Goal: Transaction & Acquisition: Download file/media

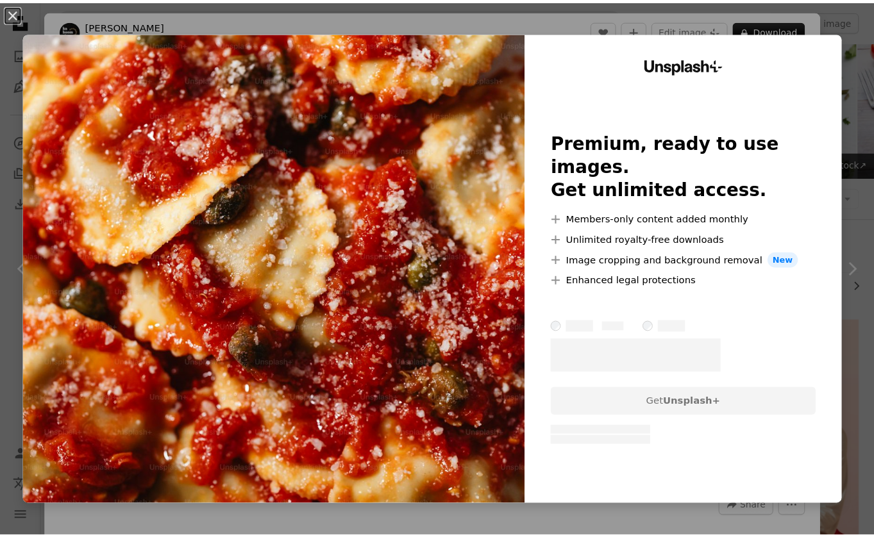
scroll to position [340, 0]
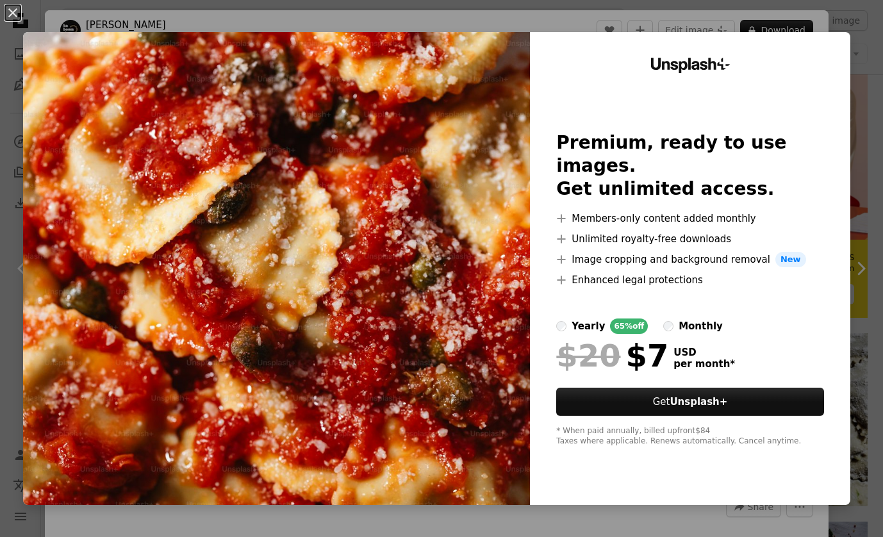
click at [602, 27] on div "An X shape Unsplash+ Premium, ready to use images. Get unlimited access. A plus…" at bounding box center [441, 268] width 883 height 537
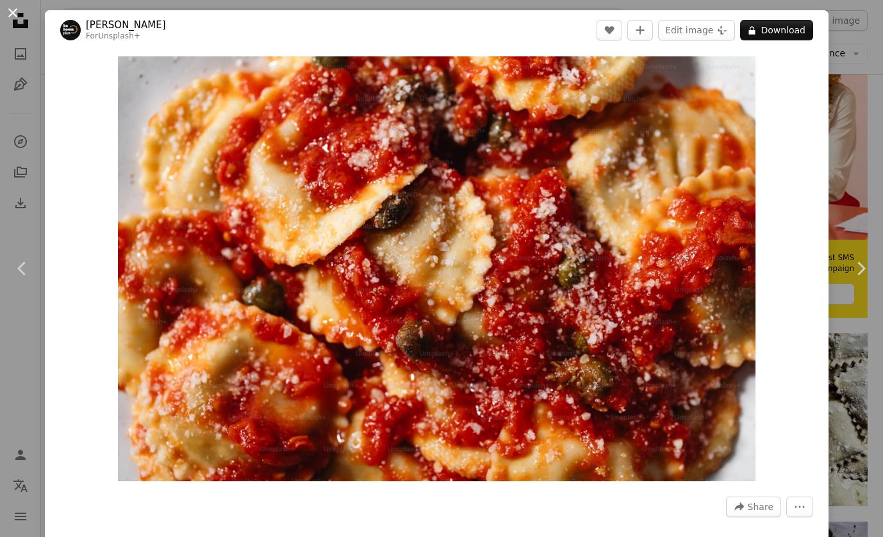
click at [13, 13] on button "An X shape" at bounding box center [12, 12] width 15 height 15
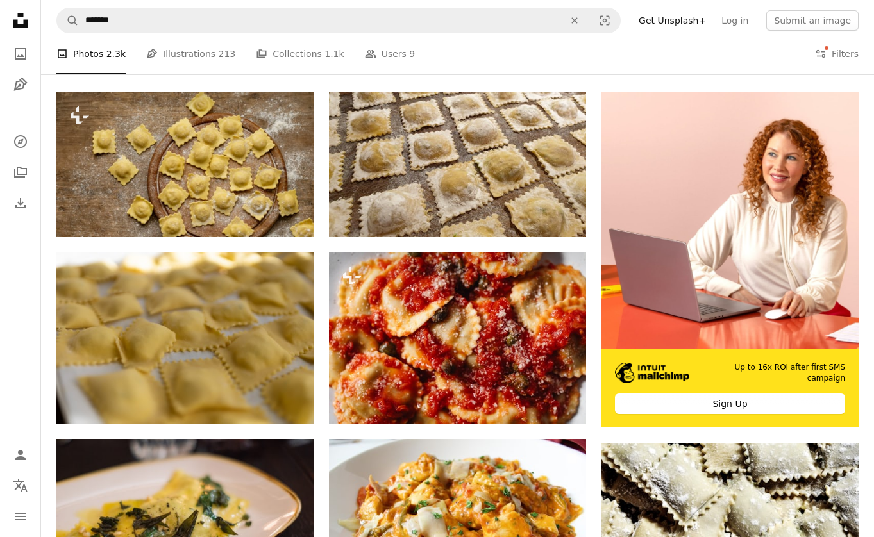
scroll to position [269, 0]
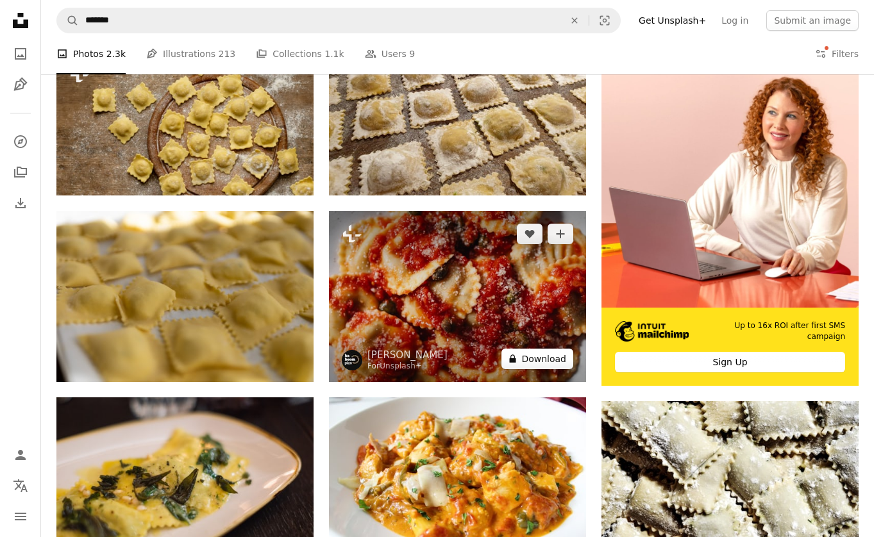
click at [545, 354] on button "A lock Download" at bounding box center [537, 359] width 72 height 21
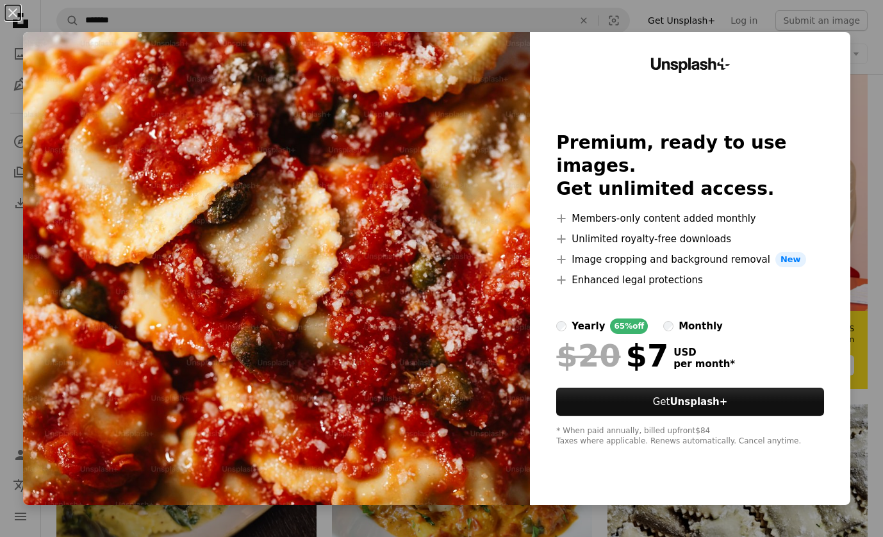
click at [544, 19] on div "An X shape Unsplash+ Premium, ready to use images. Get unlimited access. A plus…" at bounding box center [441, 268] width 883 height 537
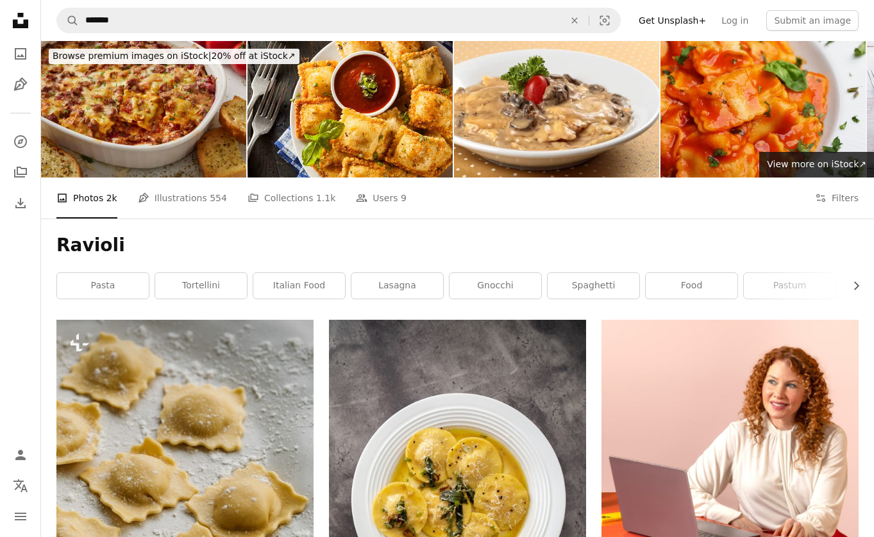
click at [278, 243] on h1 "Ravioli" at bounding box center [457, 245] width 802 height 23
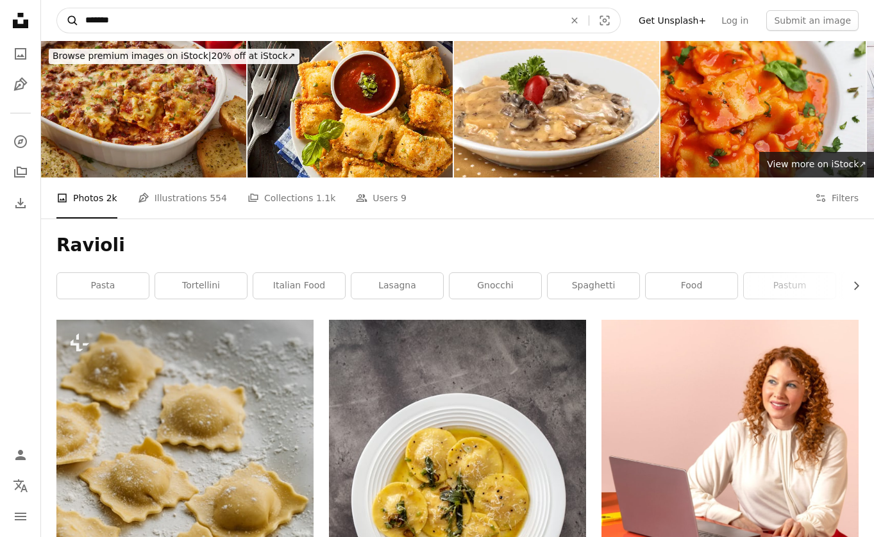
drag, startPoint x: 126, startPoint y: 19, endPoint x: 78, endPoint y: 18, distance: 48.1
click at [78, 18] on form "A magnifying glass ******* An X shape Visual search" at bounding box center [338, 21] width 564 height 26
type input "**********"
click button "A magnifying glass" at bounding box center [68, 20] width 22 height 24
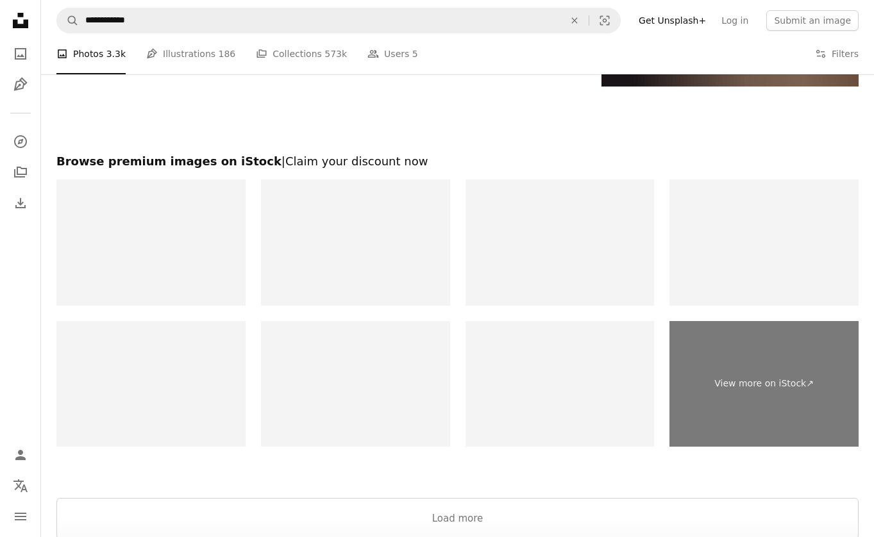
scroll to position [2890, 0]
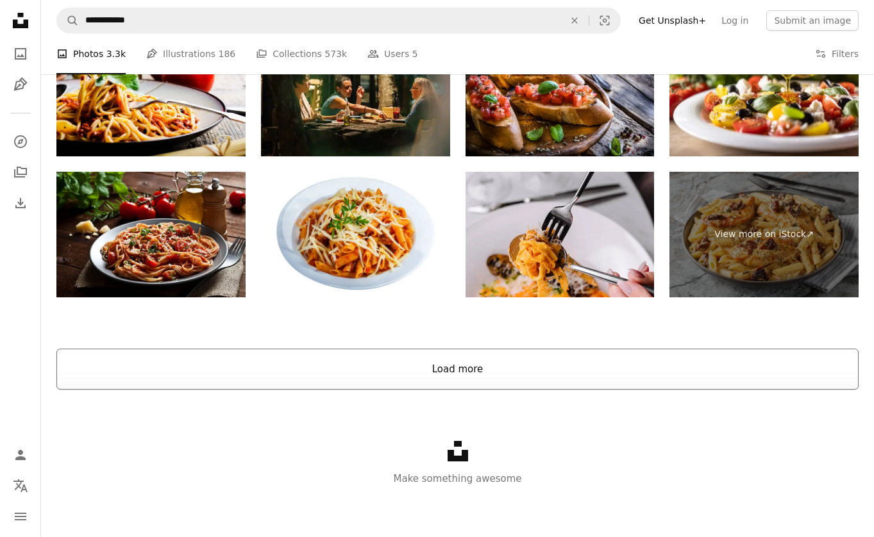
click at [483, 370] on button "Load more" at bounding box center [457, 369] width 802 height 41
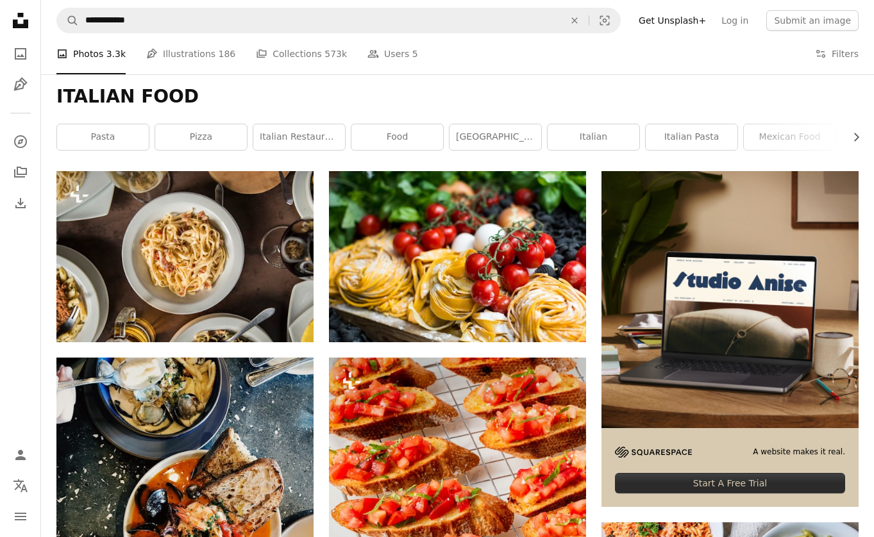
scroll to position [0, 0]
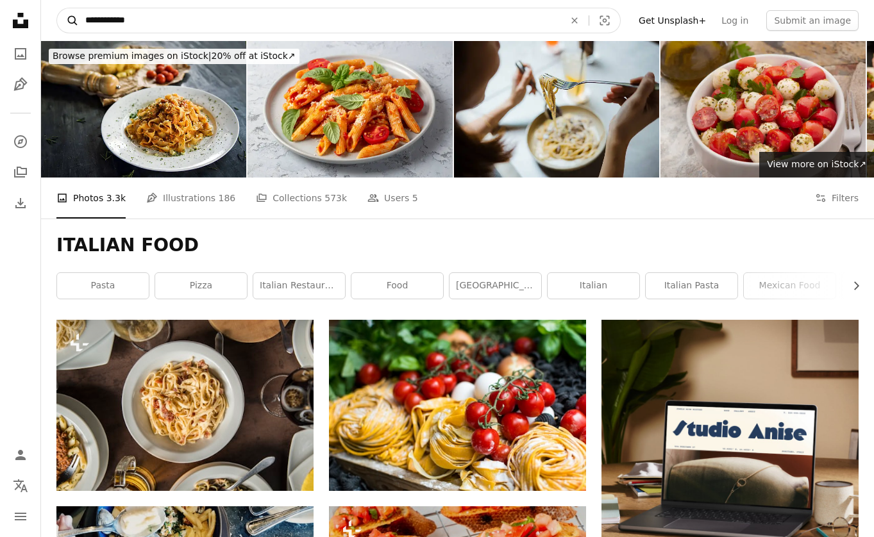
drag, startPoint x: 156, startPoint y: 18, endPoint x: 72, endPoint y: 17, distance: 84.0
click at [72, 17] on form "**********" at bounding box center [338, 21] width 564 height 26
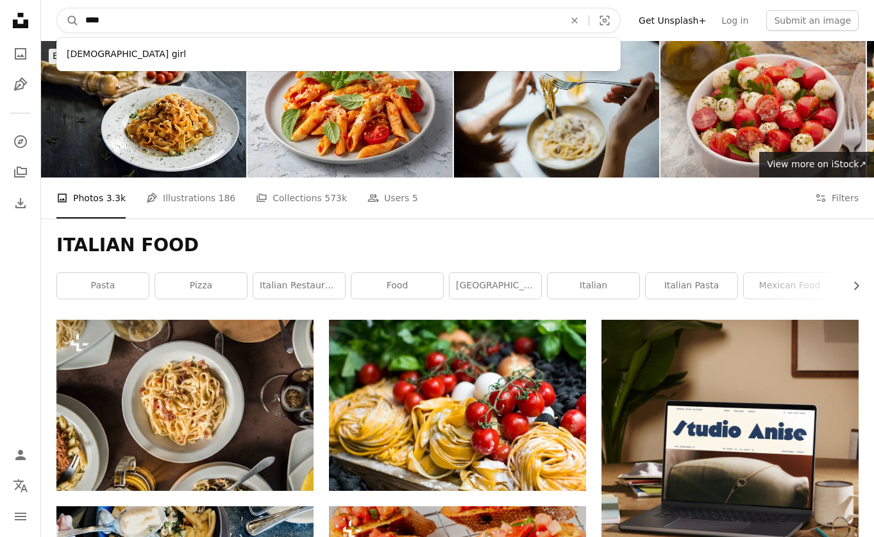
type input "*****"
click button "A magnifying glass" at bounding box center [68, 20] width 22 height 24
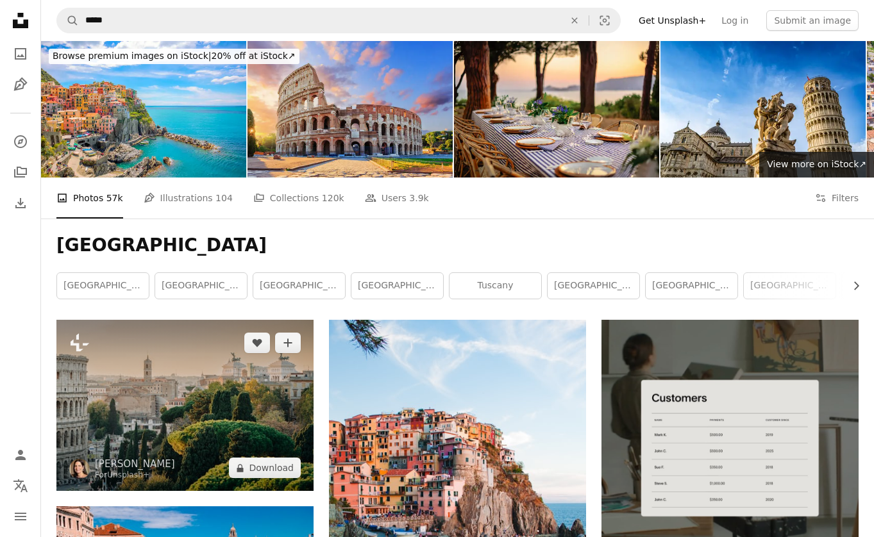
click at [181, 417] on img at bounding box center [184, 405] width 257 height 171
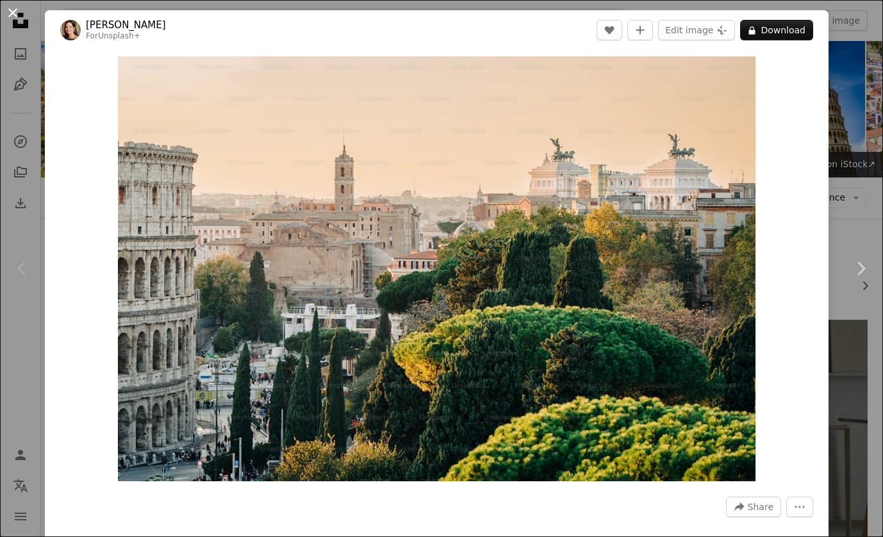
click at [13, 8] on button "An X shape" at bounding box center [12, 12] width 15 height 15
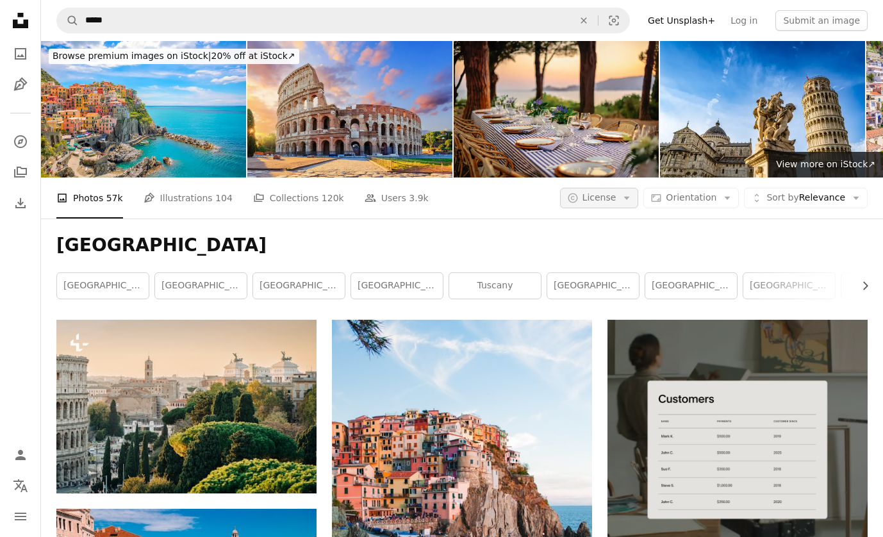
click at [626, 197] on icon "Arrow down" at bounding box center [627, 198] width 12 height 12
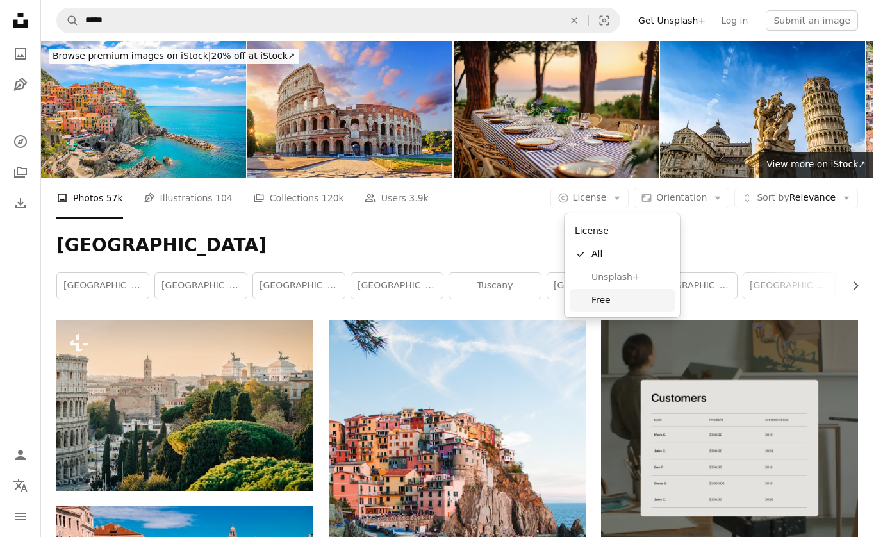
click at [603, 300] on span "Free" at bounding box center [631, 300] width 78 height 13
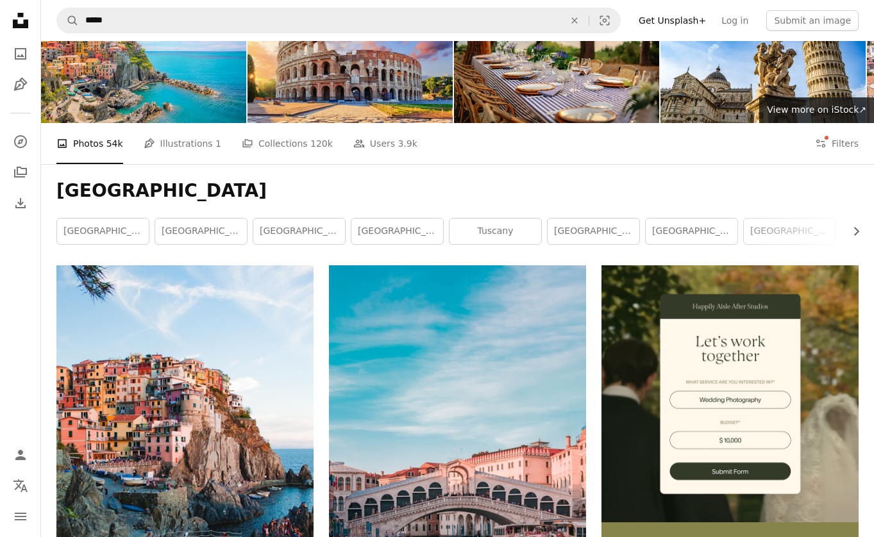
scroll to position [54, 0]
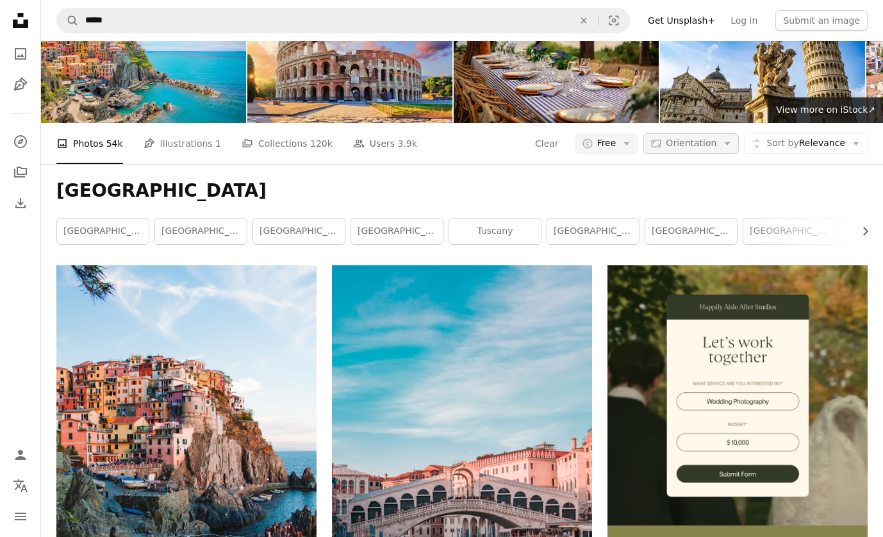
click at [726, 139] on icon "Arrow down" at bounding box center [728, 144] width 12 height 12
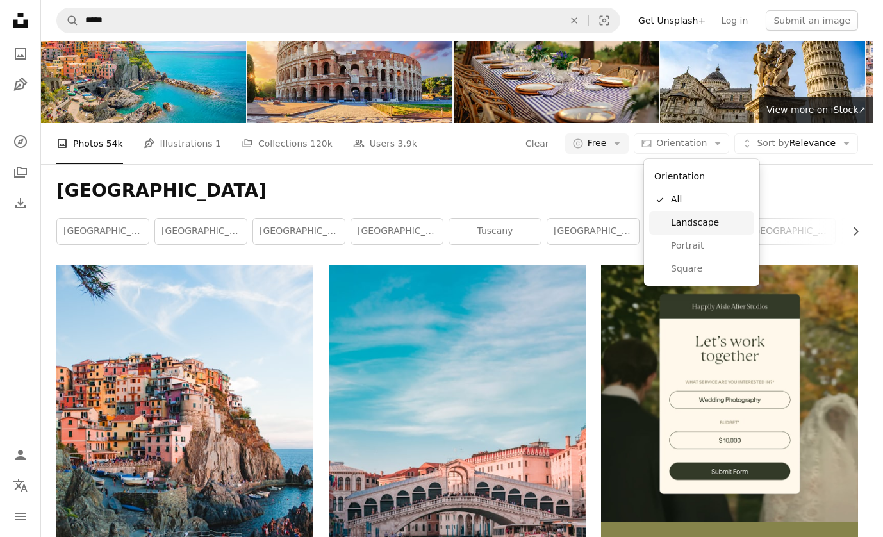
click at [690, 222] on span "Landscape" at bounding box center [710, 223] width 78 height 13
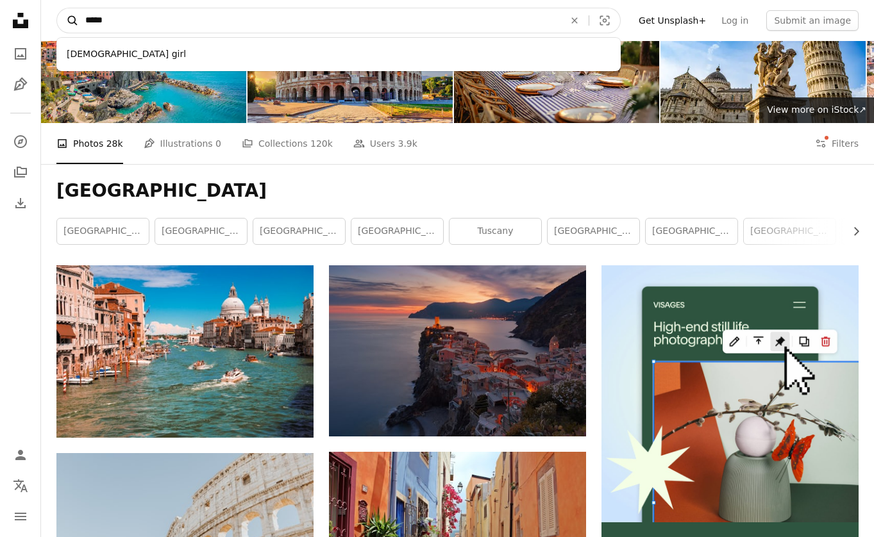
drag, startPoint x: 128, startPoint y: 22, endPoint x: 70, endPoint y: 19, distance: 57.7
click at [70, 19] on form "A magnifying glass ***** [DEMOGRAPHIC_DATA] girl An X shape Visual search" at bounding box center [338, 21] width 564 height 26
type input "*******"
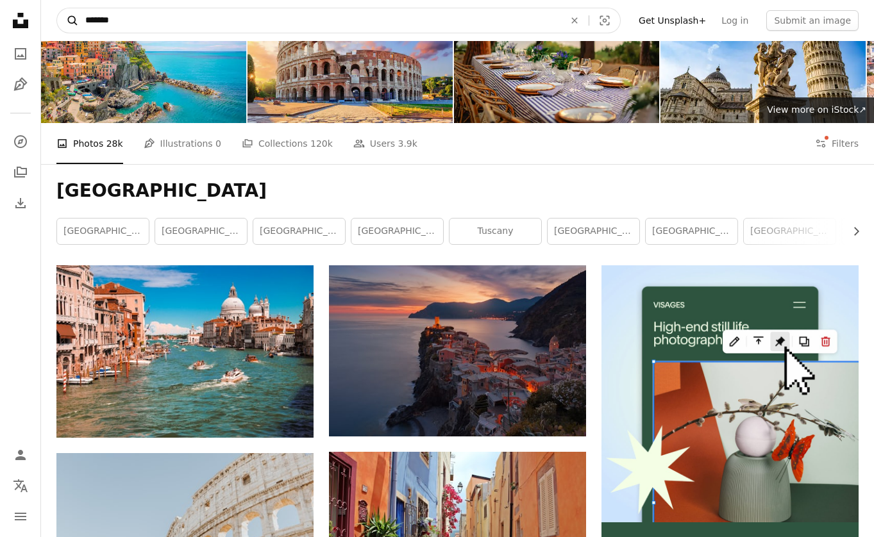
click button "A magnifying glass" at bounding box center [68, 20] width 22 height 24
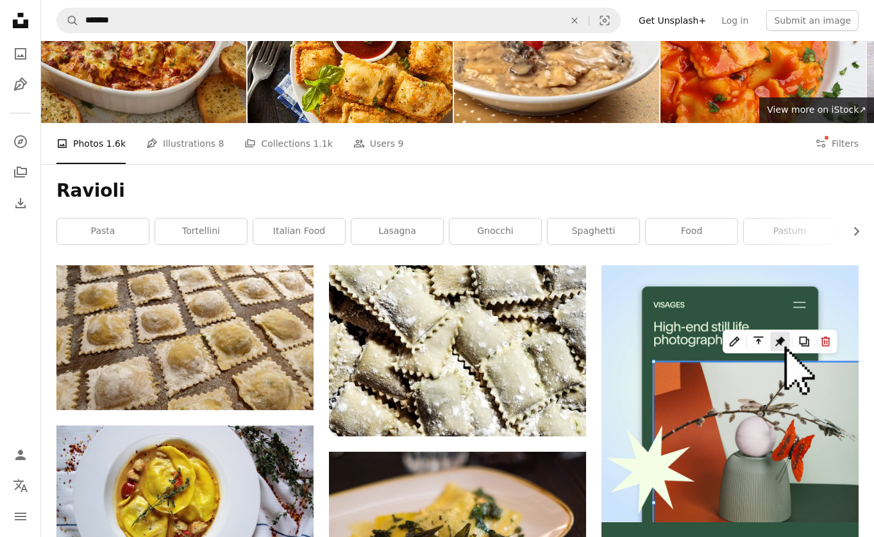
scroll to position [1767, 0]
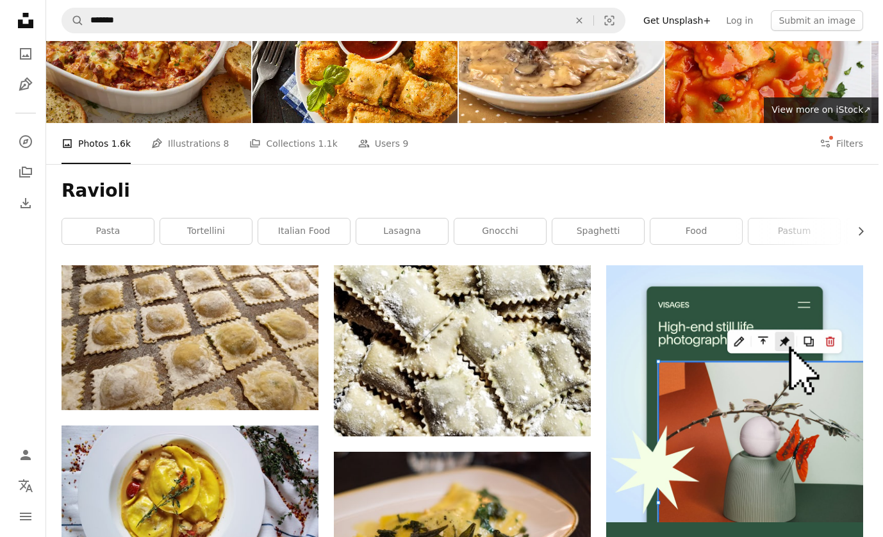
scroll to position [601, 0]
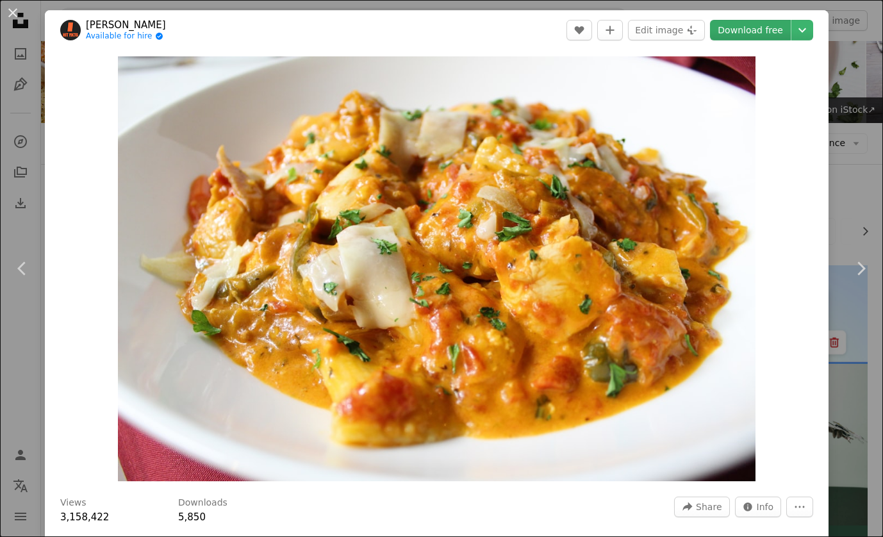
click at [753, 28] on link "Download free" at bounding box center [750, 30] width 81 height 21
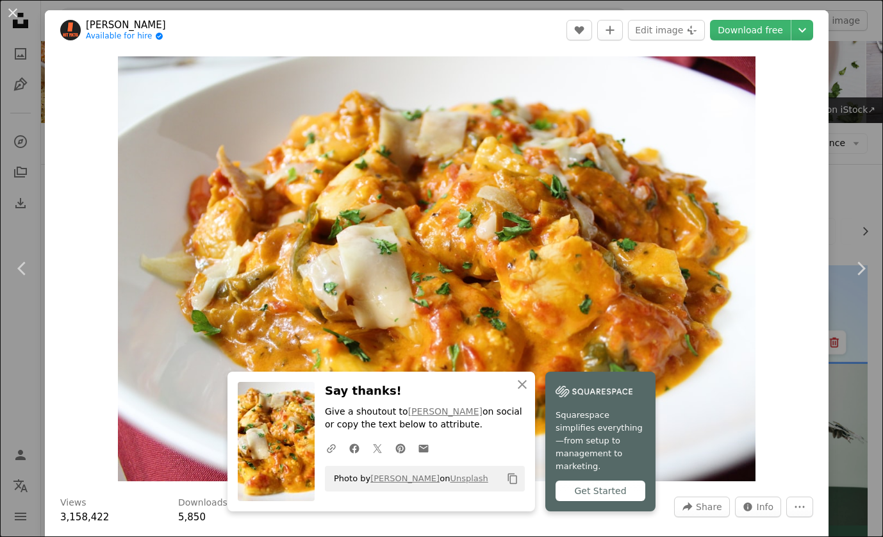
click at [124, 24] on link "[PERSON_NAME]" at bounding box center [126, 25] width 80 height 13
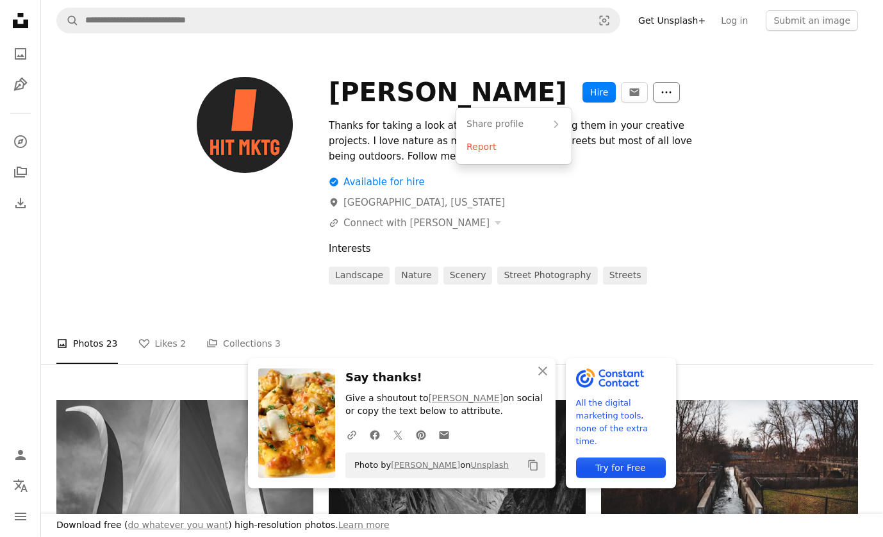
click at [661, 96] on icon "More Actions" at bounding box center [667, 93] width 12 height 12
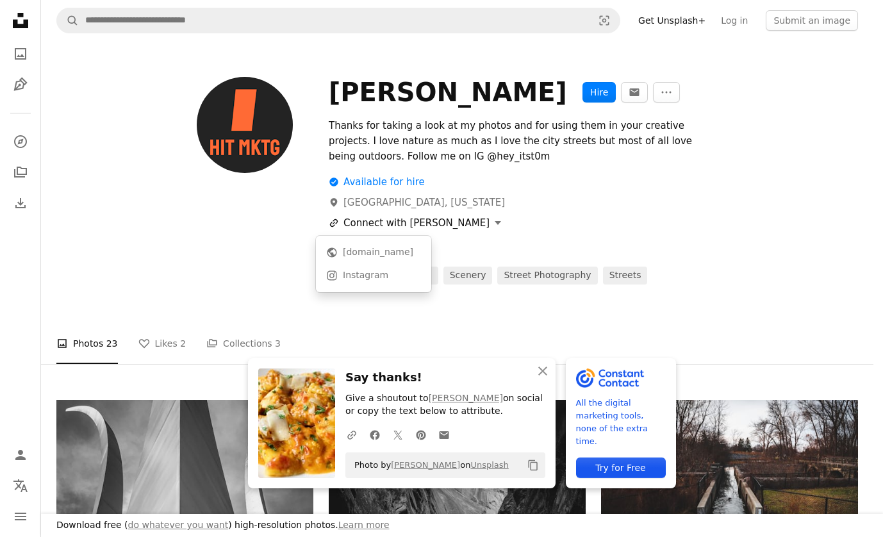
click at [426, 222] on button "A URL sharing icon (chains) Connect with [PERSON_NAME]" at bounding box center [415, 222] width 172 height 15
click at [398, 252] on div "[DOMAIN_NAME]" at bounding box center [382, 252] width 78 height 13
